Goal: Information Seeking & Learning: Learn about a topic

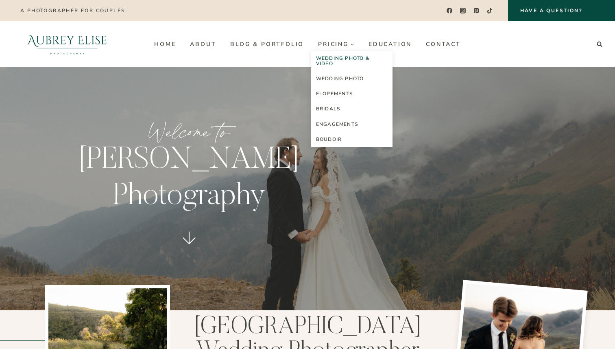
click at [332, 58] on link "Wedding Photo & Video" at bounding box center [351, 61] width 81 height 20
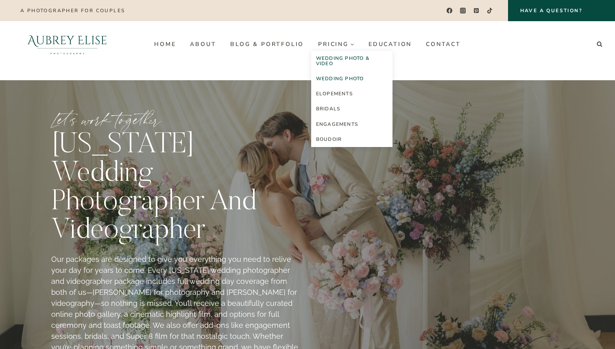
click at [335, 81] on link "Wedding Photo" at bounding box center [351, 78] width 81 height 15
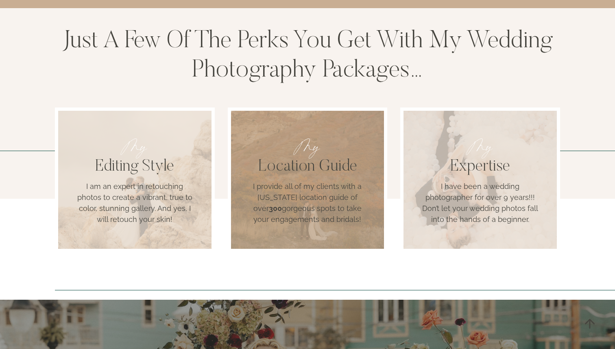
scroll to position [764, 0]
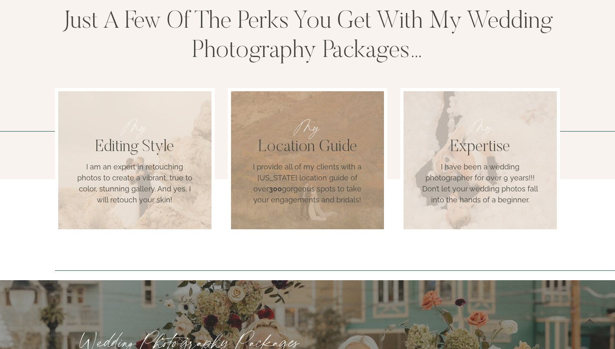
click at [339, 161] on p "I provide all of my clients with a Utah location guide of over 300 gorgeous spo…" at bounding box center [307, 183] width 121 height 44
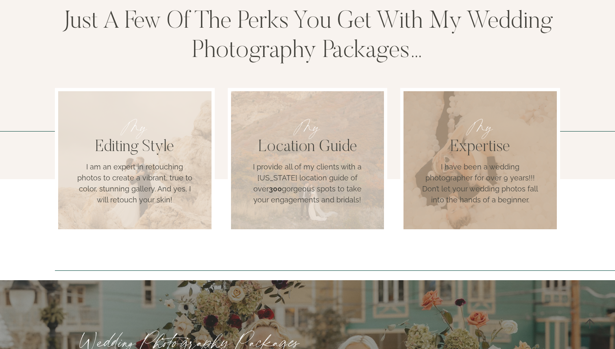
click at [436, 138] on h3 "Expertise" at bounding box center [480, 148] width 121 height 20
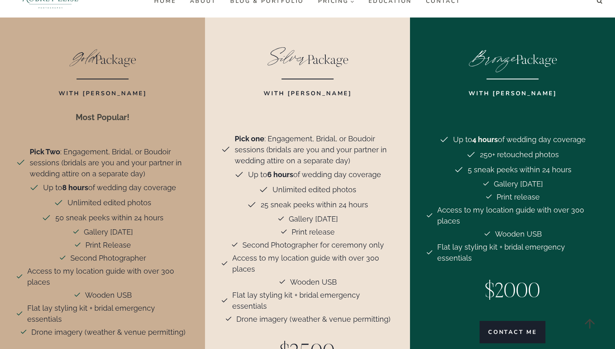
scroll to position [1736, 0]
